Goal: Check status

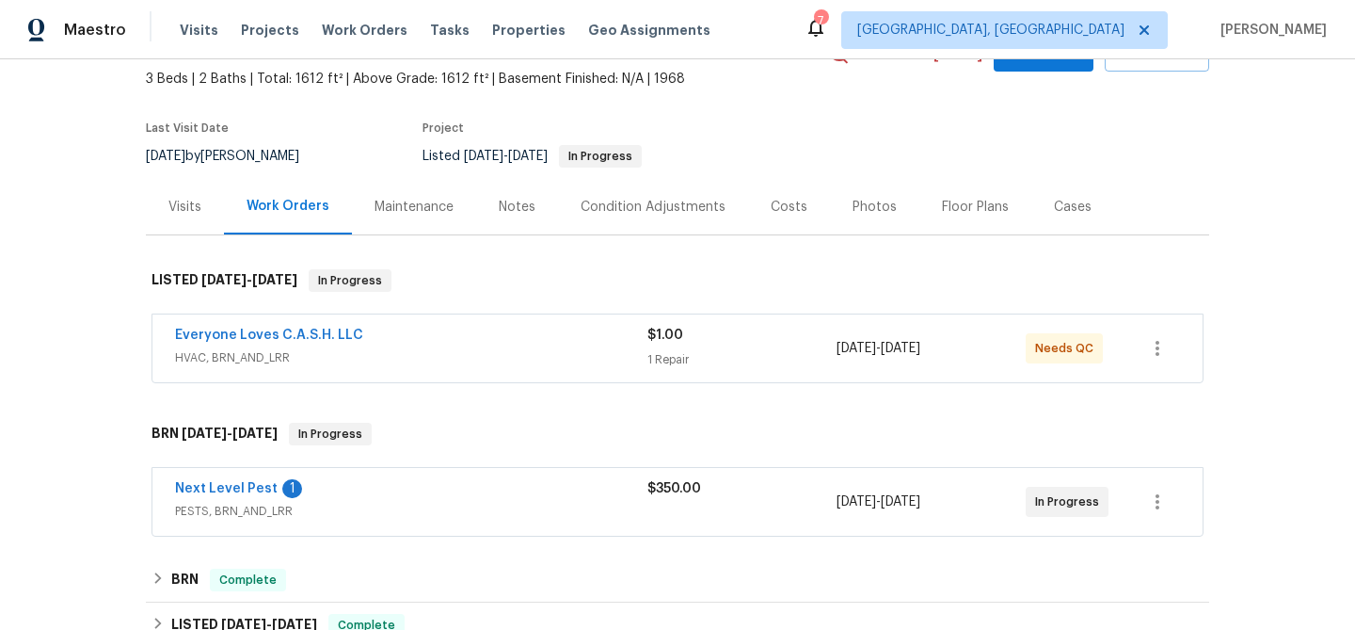
scroll to position [287, 0]
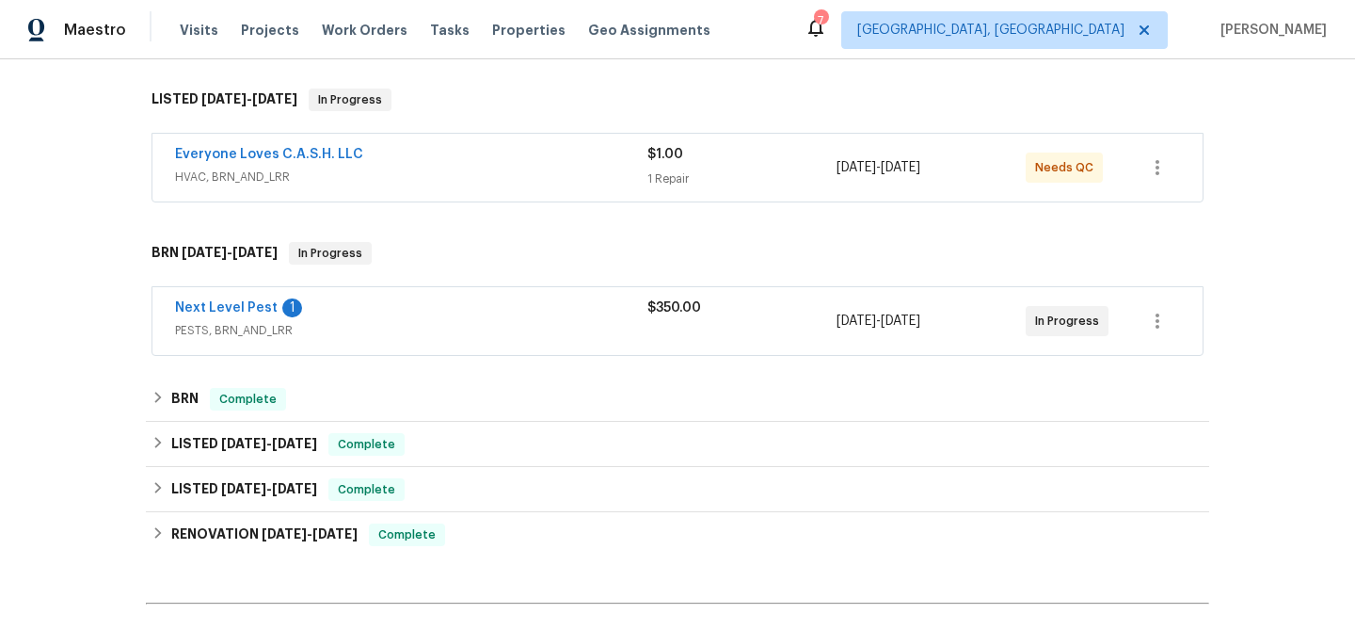
click at [449, 294] on div "Next Level Pest 1 PESTS, BRN_AND_LRR $350.00 [DATE] - [DATE] In Progress" at bounding box center [677, 321] width 1050 height 68
click at [223, 311] on link "Next Level Pest" at bounding box center [226, 307] width 103 height 13
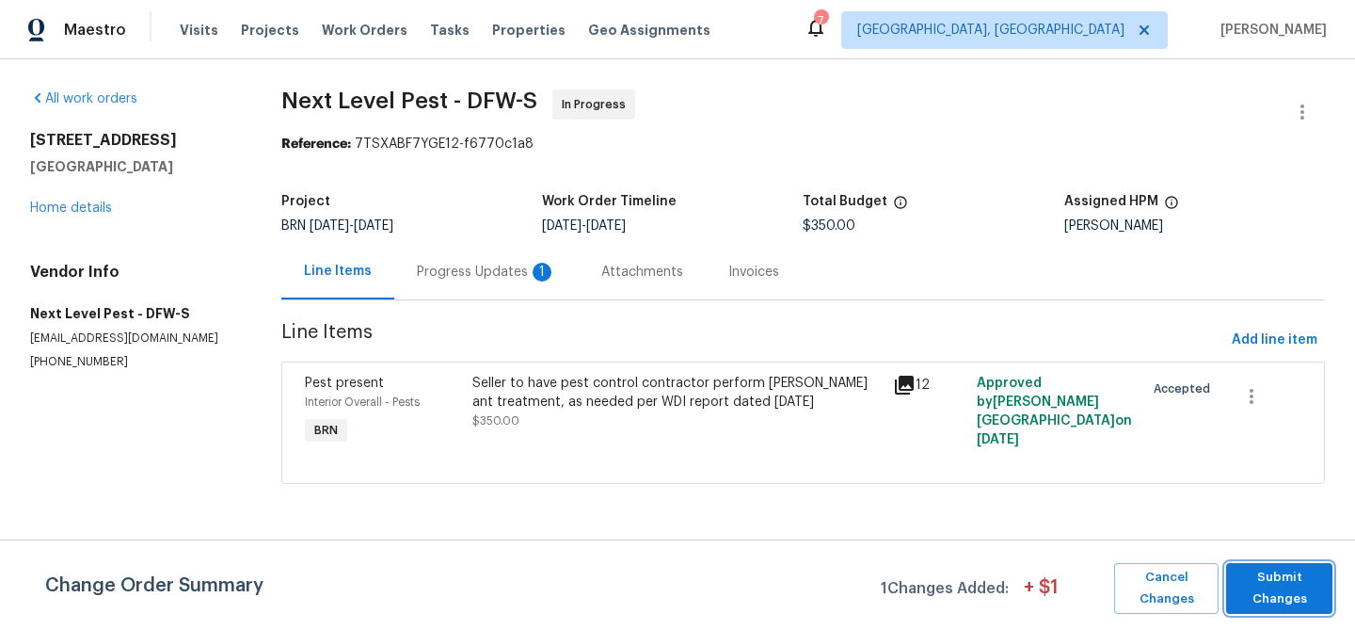
click at [1266, 579] on span "Submit Changes" at bounding box center [1280, 588] width 88 height 43
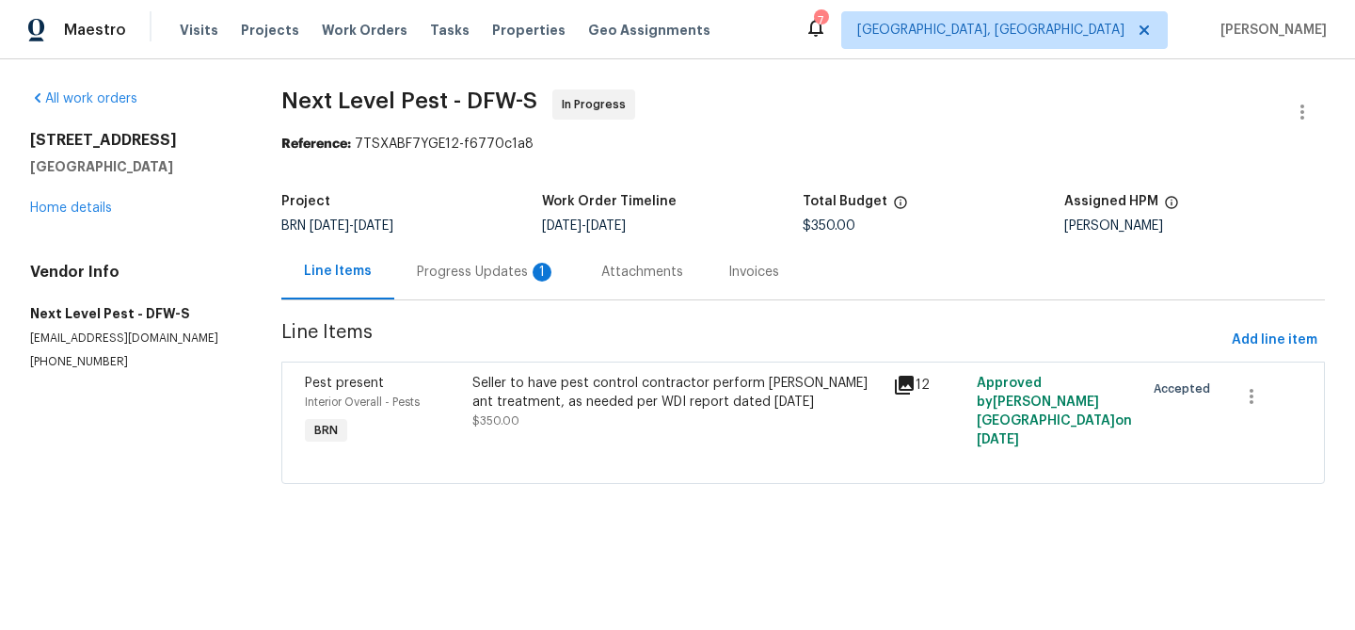
click at [491, 274] on div "Progress Updates 1" at bounding box center [486, 272] width 139 height 19
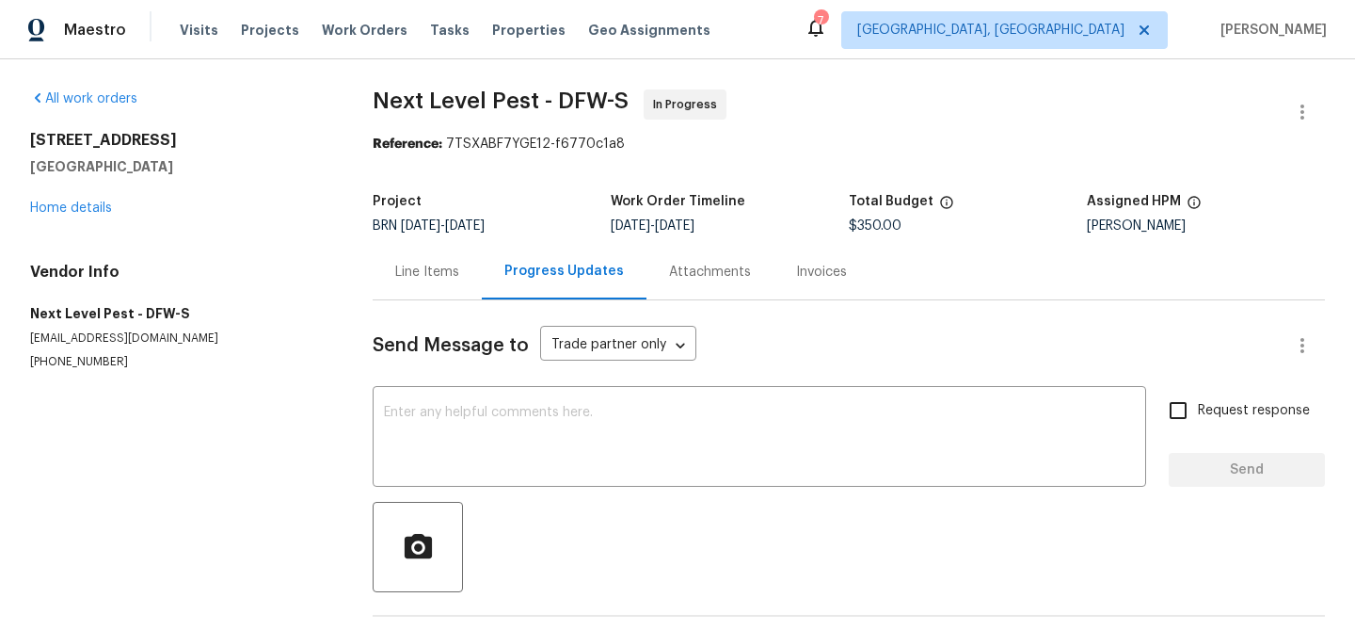
scroll to position [401, 0]
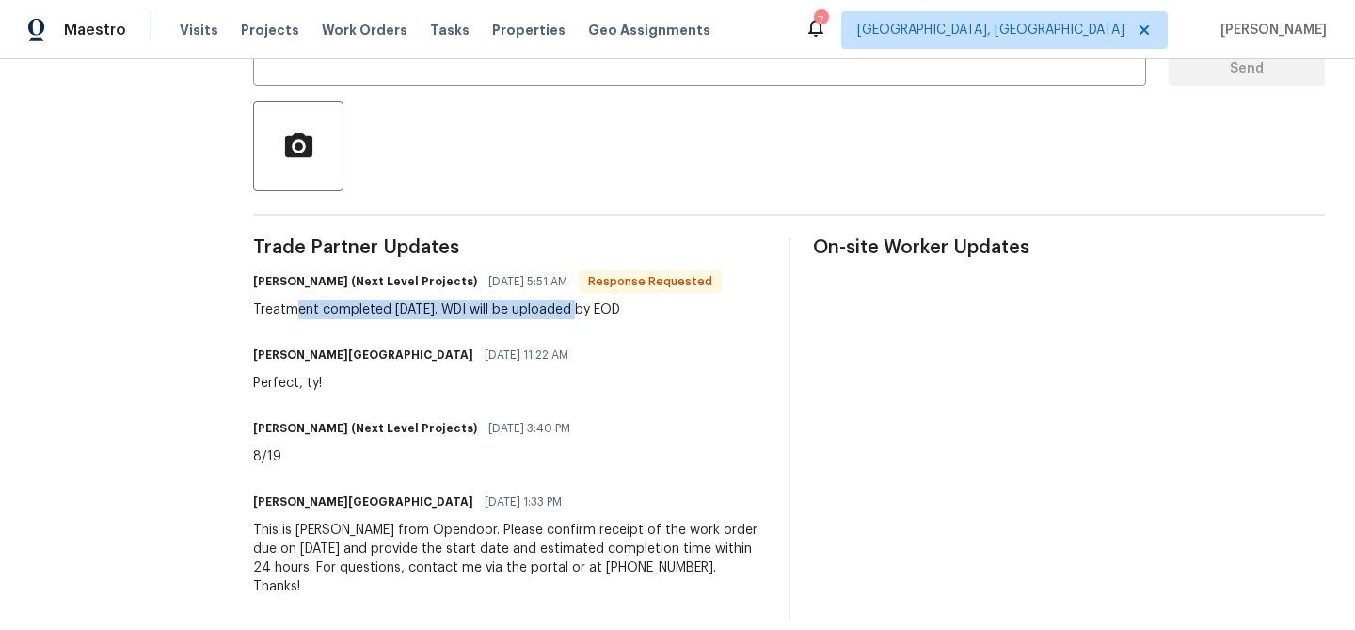
drag, startPoint x: 299, startPoint y: 309, endPoint x: 578, endPoint y: 310, distance: 278.6
click at [579, 310] on div "Treatment completed [DATE]. WDI will be uploaded by EOD" at bounding box center [487, 309] width 469 height 19
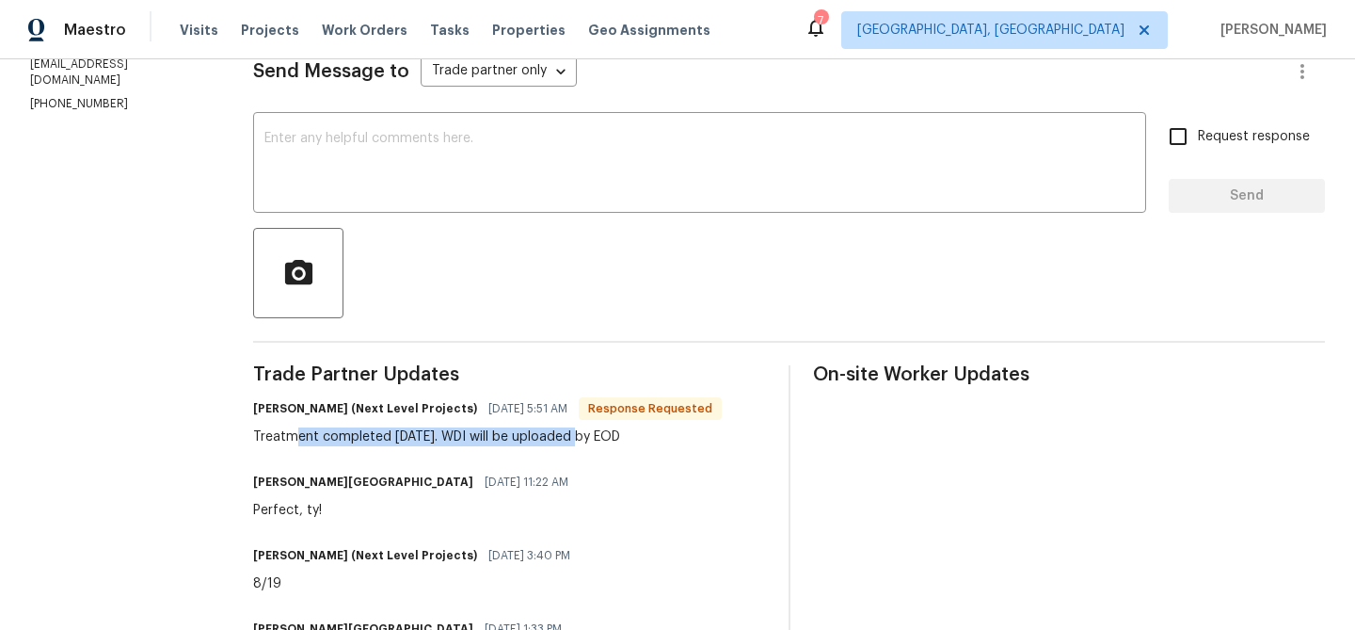
scroll to position [2, 0]
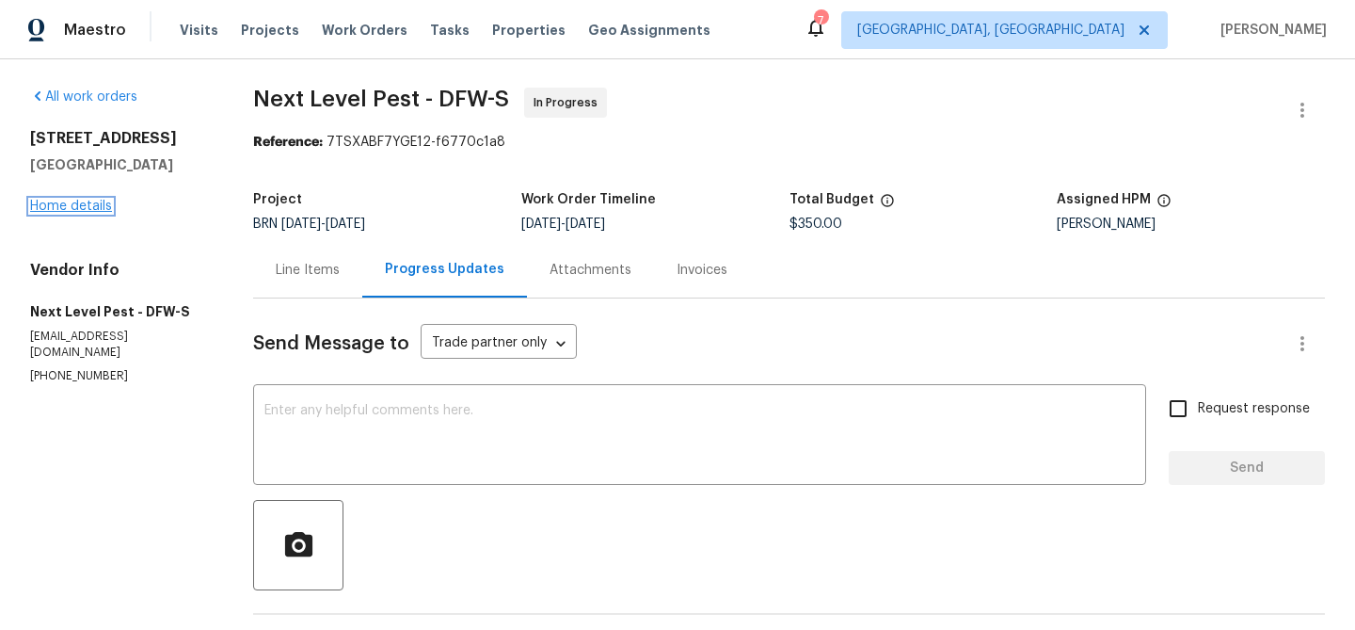
click at [97, 208] on link "Home details" at bounding box center [71, 206] width 82 height 13
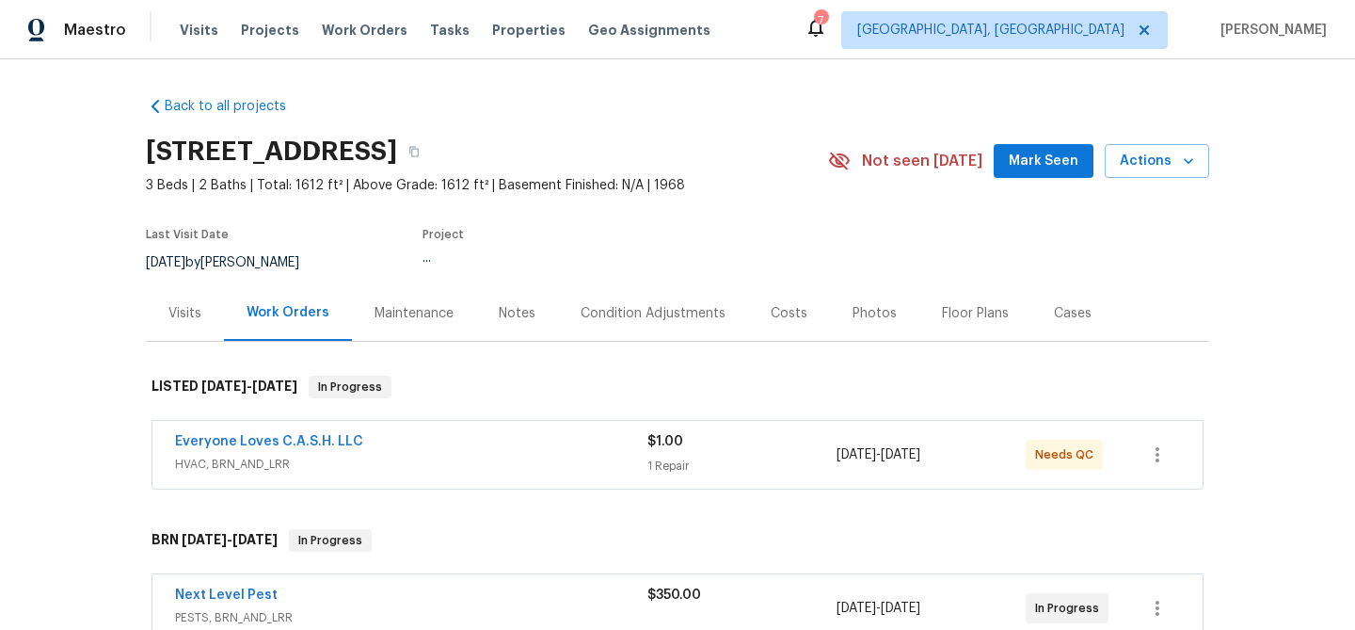
scroll to position [228, 0]
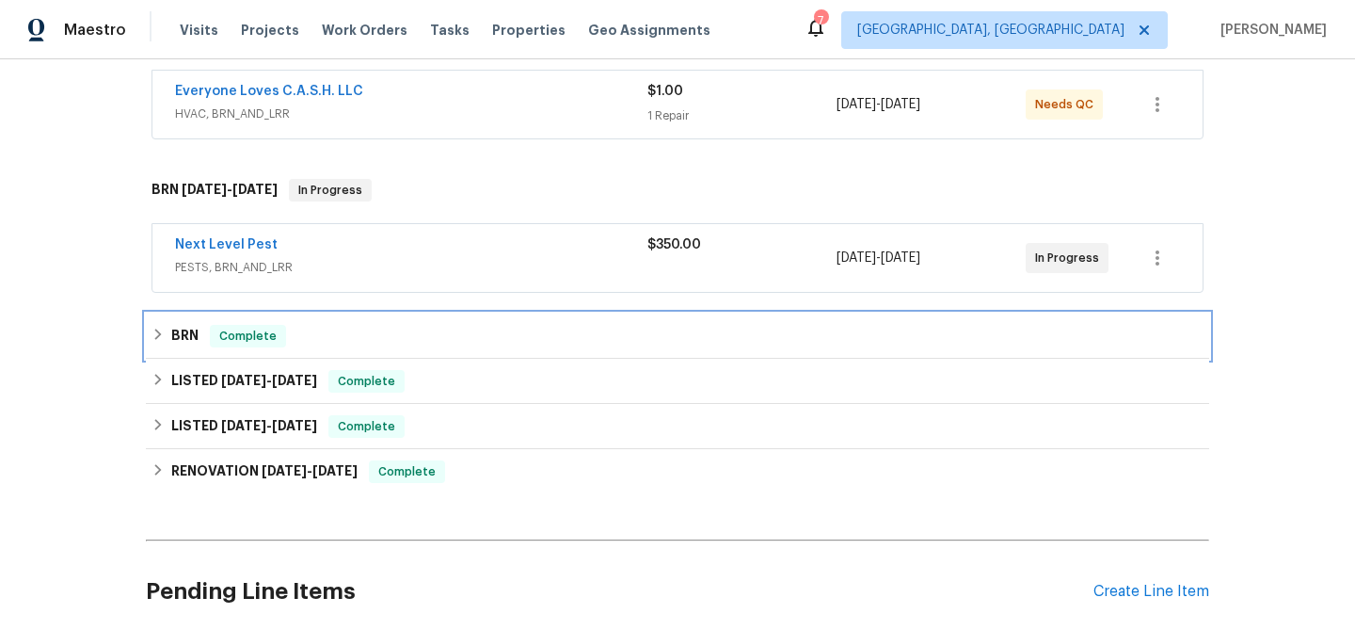
click at [181, 333] on h6 "BRN" at bounding box center [184, 336] width 27 height 23
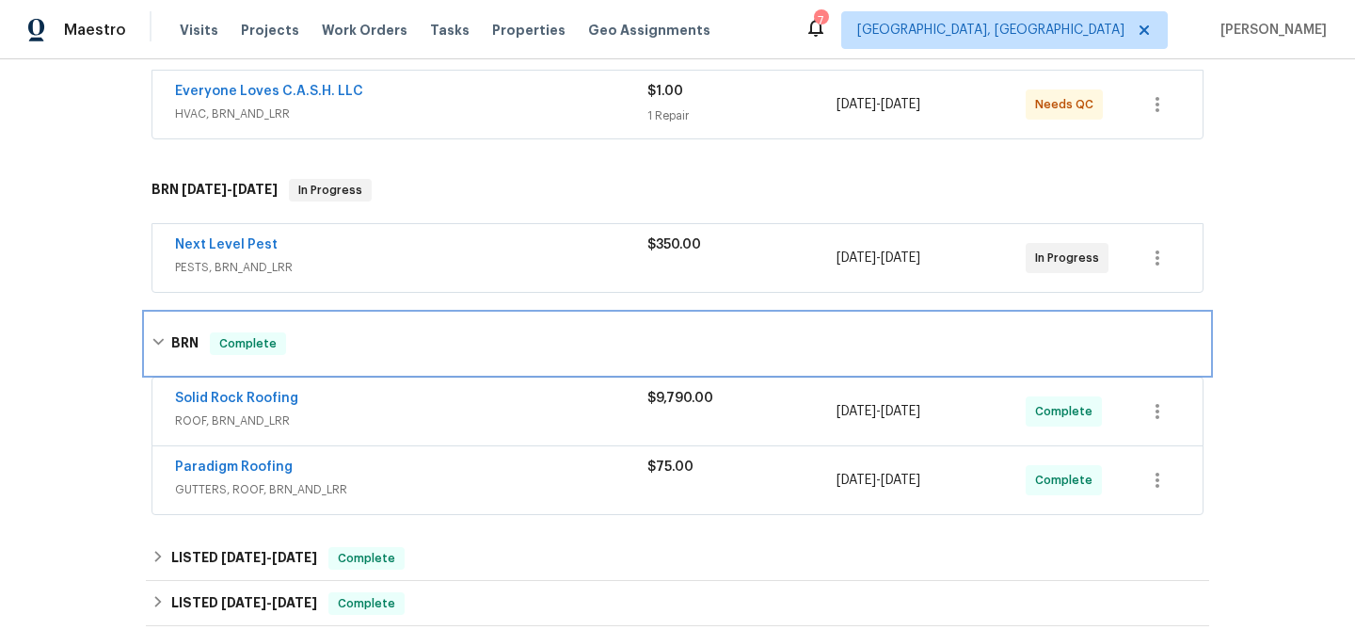
scroll to position [426, 0]
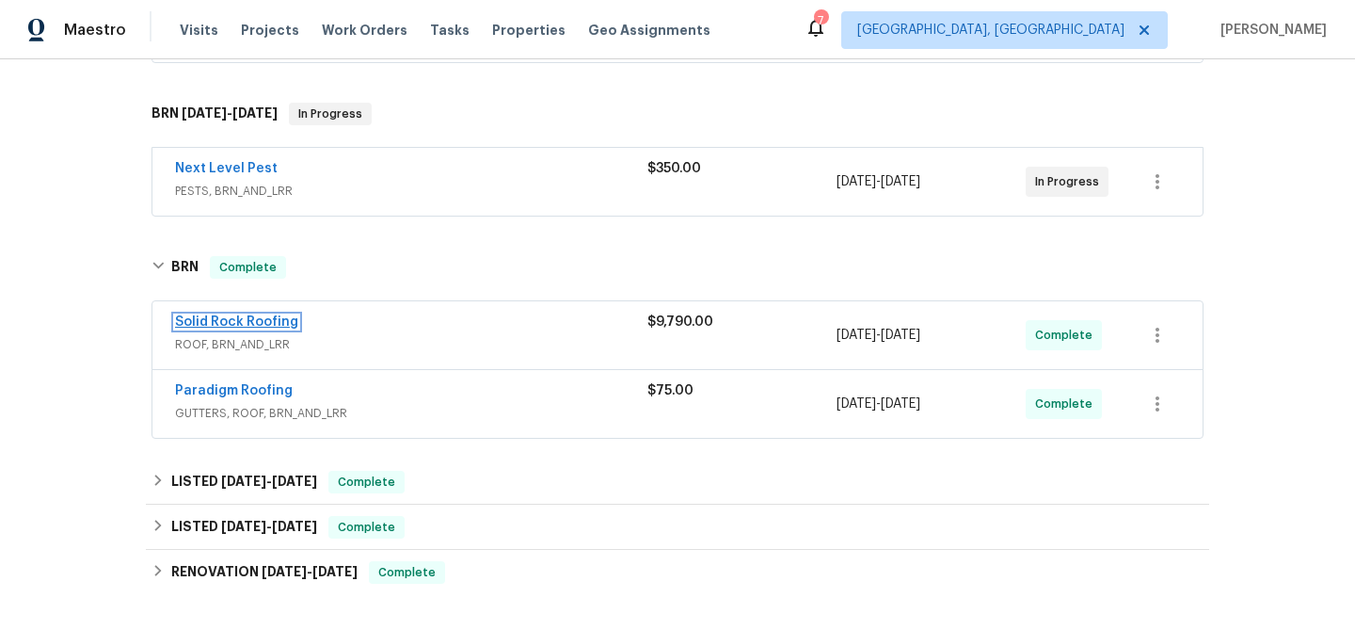
click at [234, 321] on link "Solid Rock Roofing" at bounding box center [236, 321] width 123 height 13
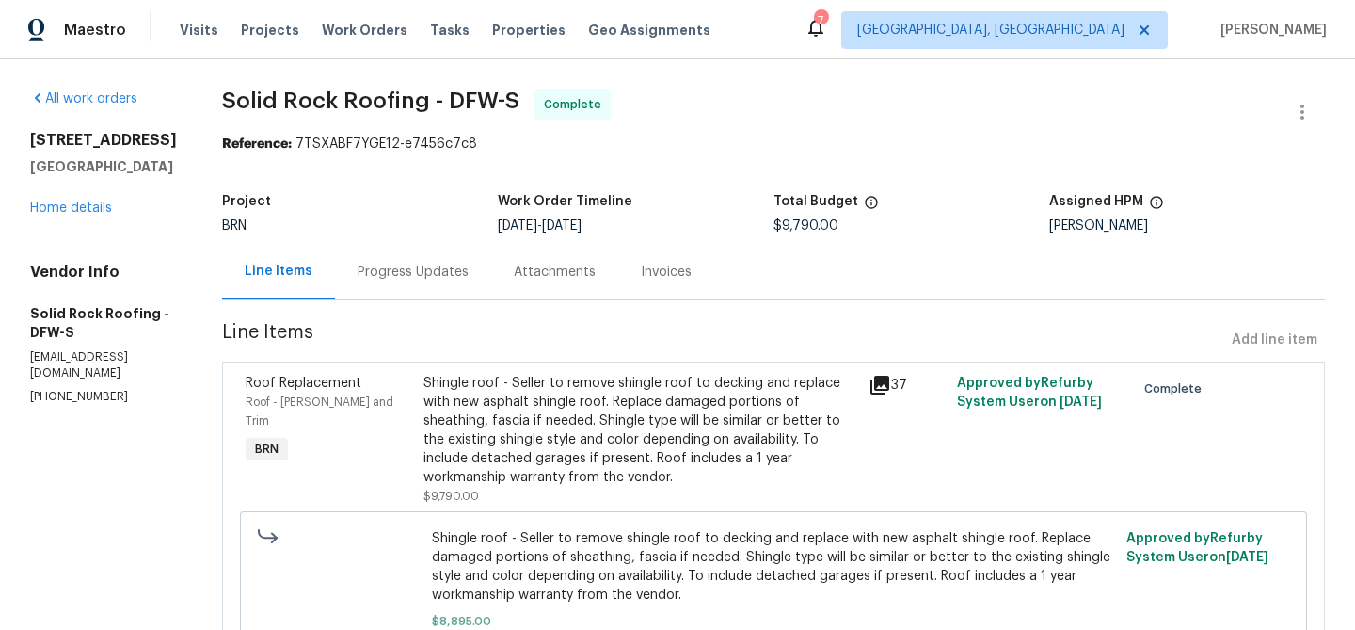
click at [663, 280] on div "Invoices" at bounding box center [666, 272] width 51 height 19
